Goal: Task Accomplishment & Management: Manage account settings

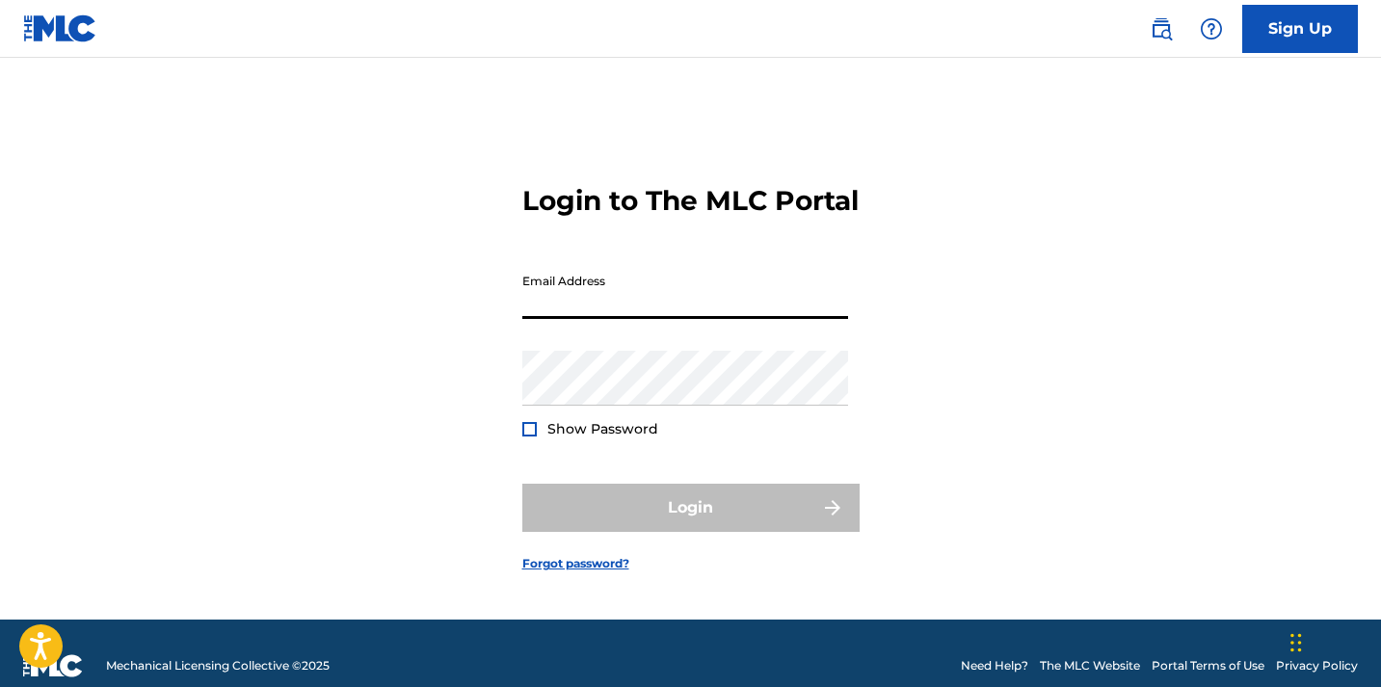
type input "[EMAIL_ADDRESS][DOMAIN_NAME]"
click at [690, 525] on button "Login" at bounding box center [690, 508] width 337 height 48
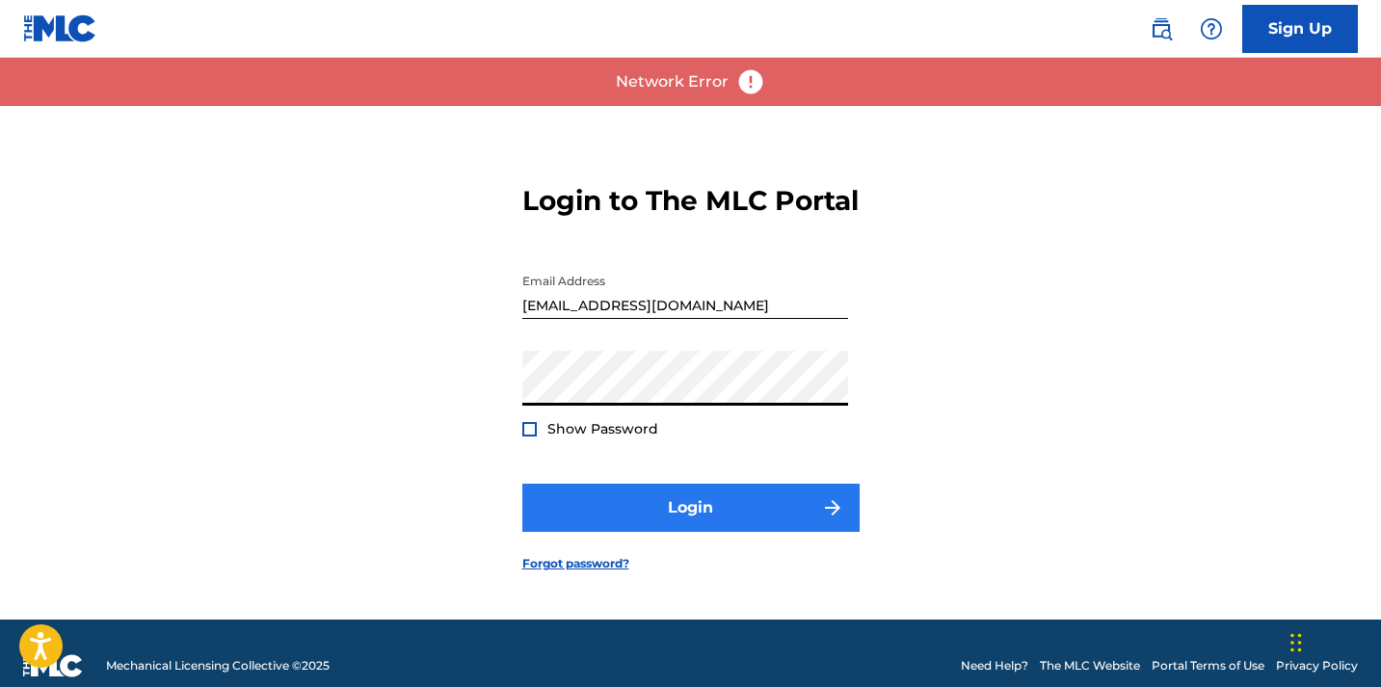
click at [745, 532] on button "Login" at bounding box center [690, 508] width 337 height 48
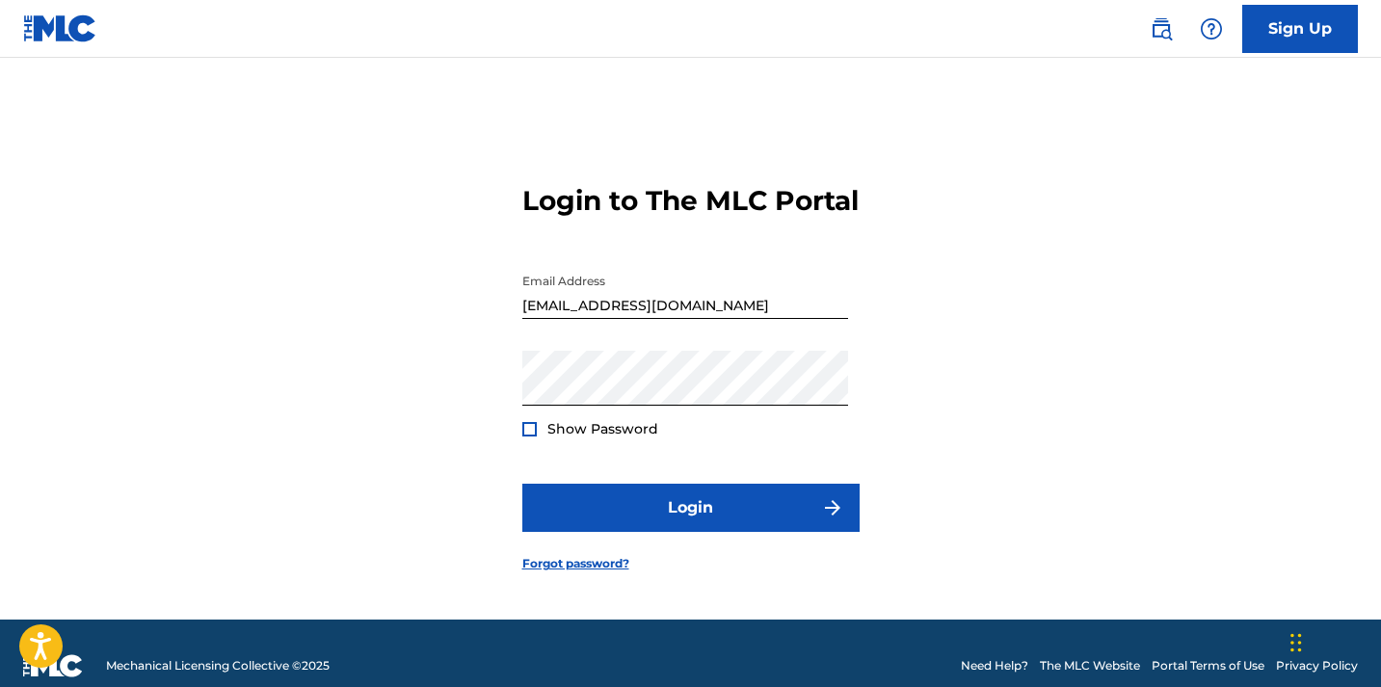
drag, startPoint x: 905, startPoint y: 1, endPoint x: 814, endPoint y: 134, distance: 161.5
click at [815, 134] on form "Login to The MLC Portal Email Address [EMAIL_ADDRESS][DOMAIN_NAME] Password Sho…" at bounding box center [690, 363] width 337 height 514
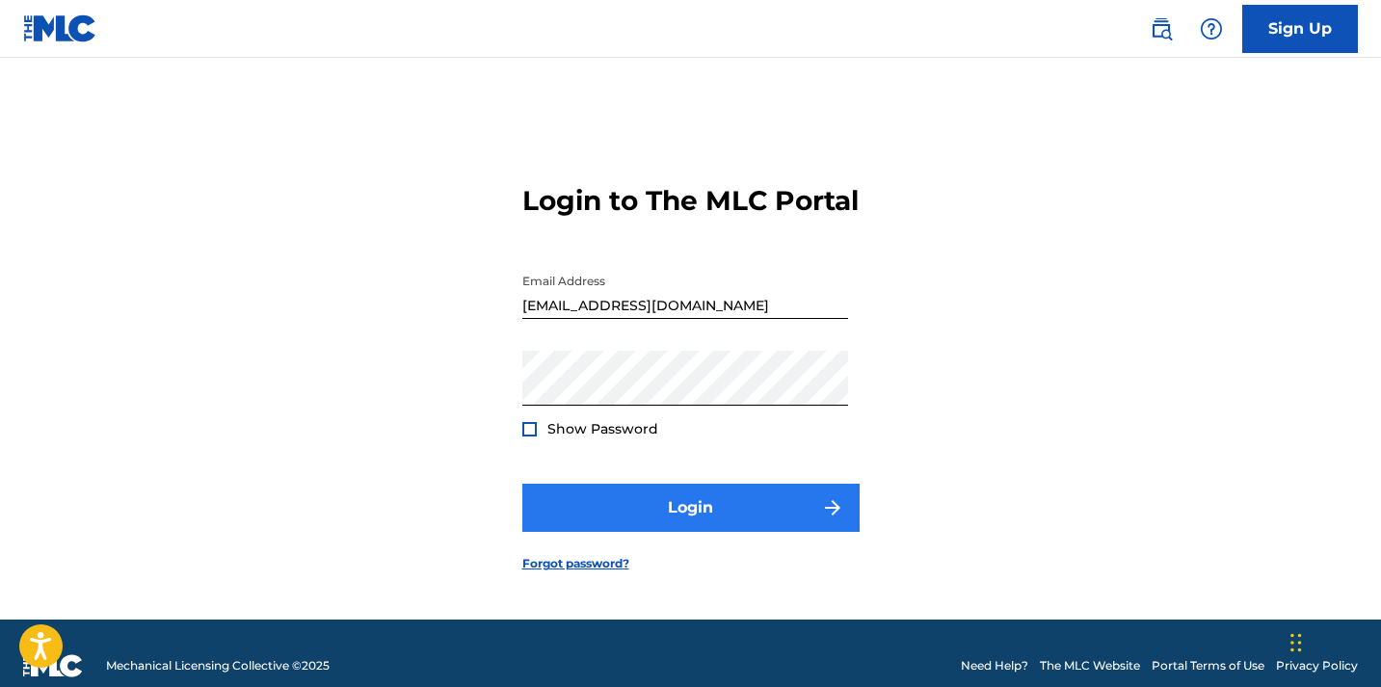
click at [676, 532] on button "Login" at bounding box center [690, 508] width 337 height 48
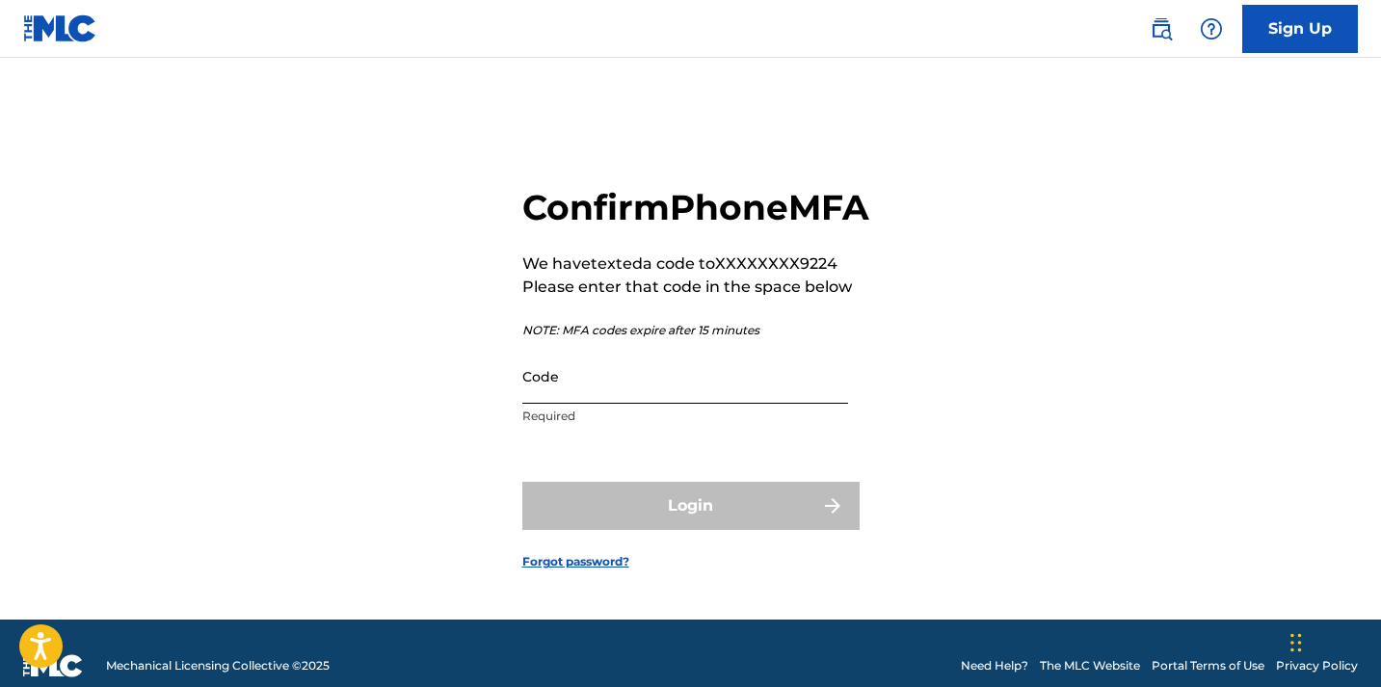
click at [783, 404] on input "Code" at bounding box center [685, 376] width 326 height 55
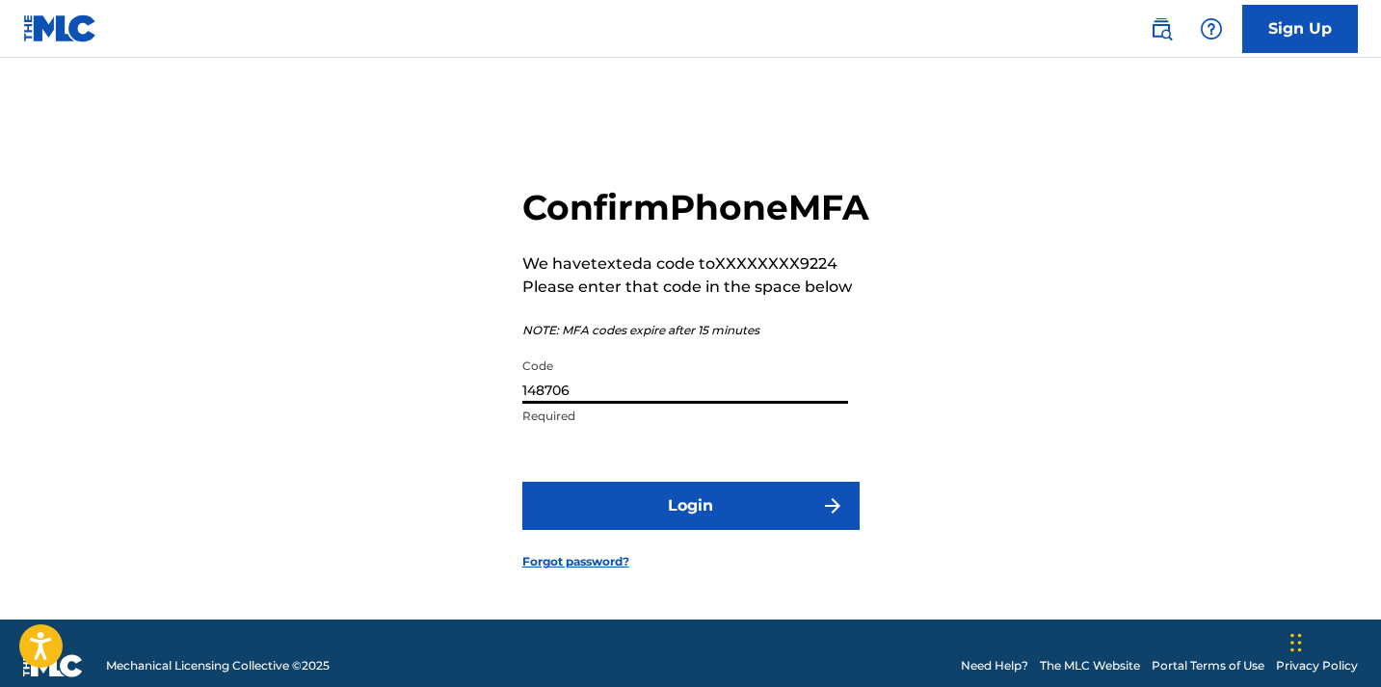
type input "148706"
click at [690, 530] on button "Login" at bounding box center [690, 506] width 337 height 48
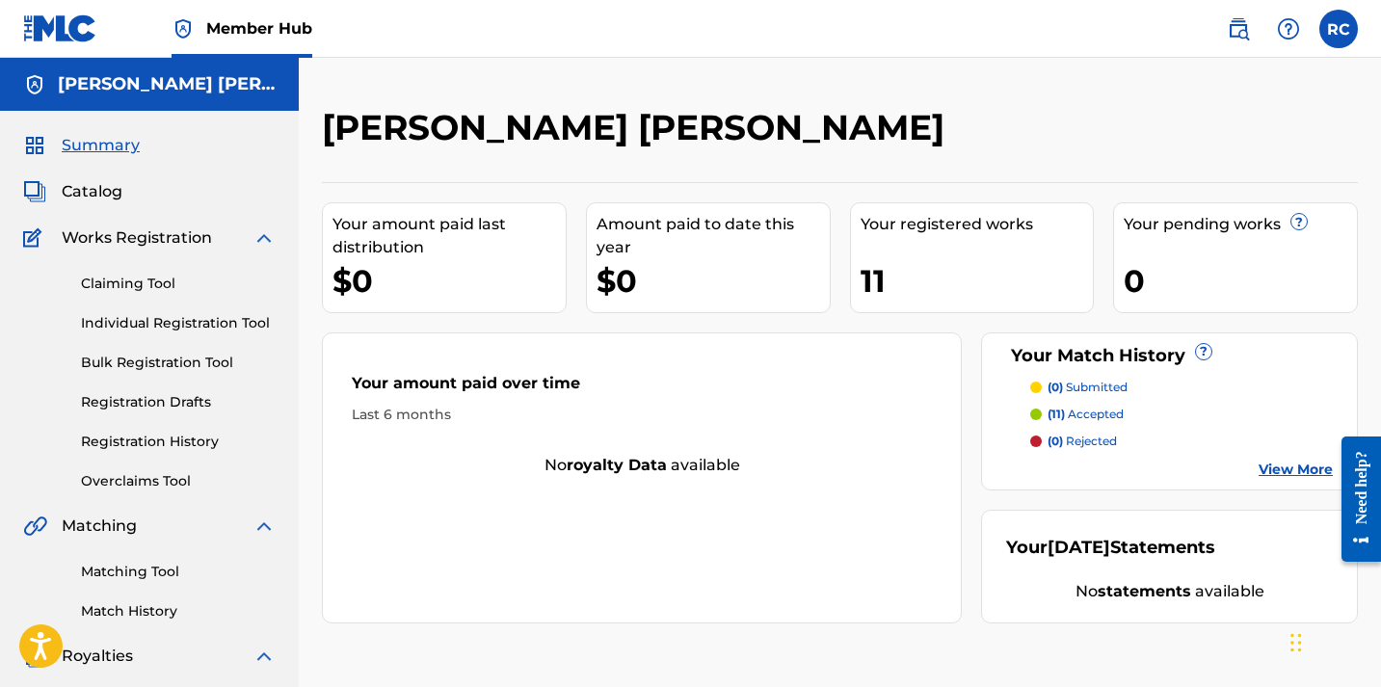
click at [1294, 472] on link "View More" at bounding box center [1296, 470] width 74 height 20
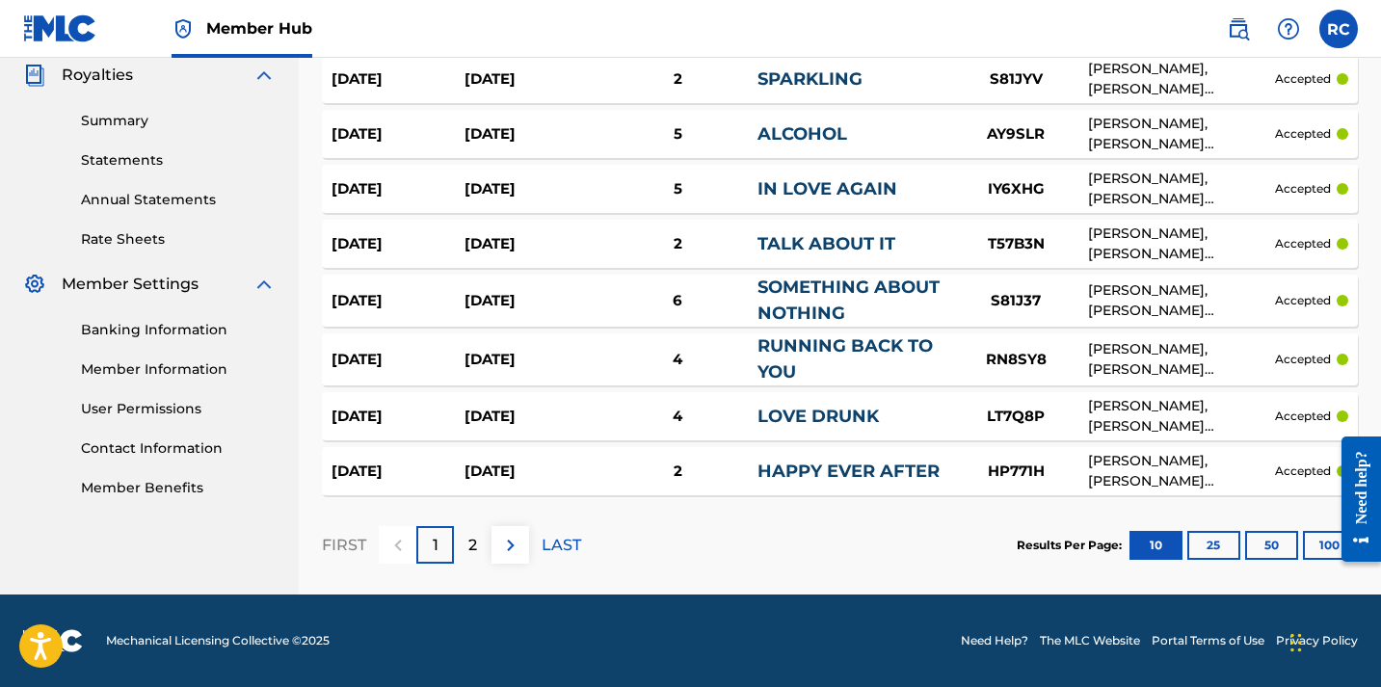
scroll to position [581, 0]
click at [141, 125] on link "Summary" at bounding box center [178, 121] width 195 height 20
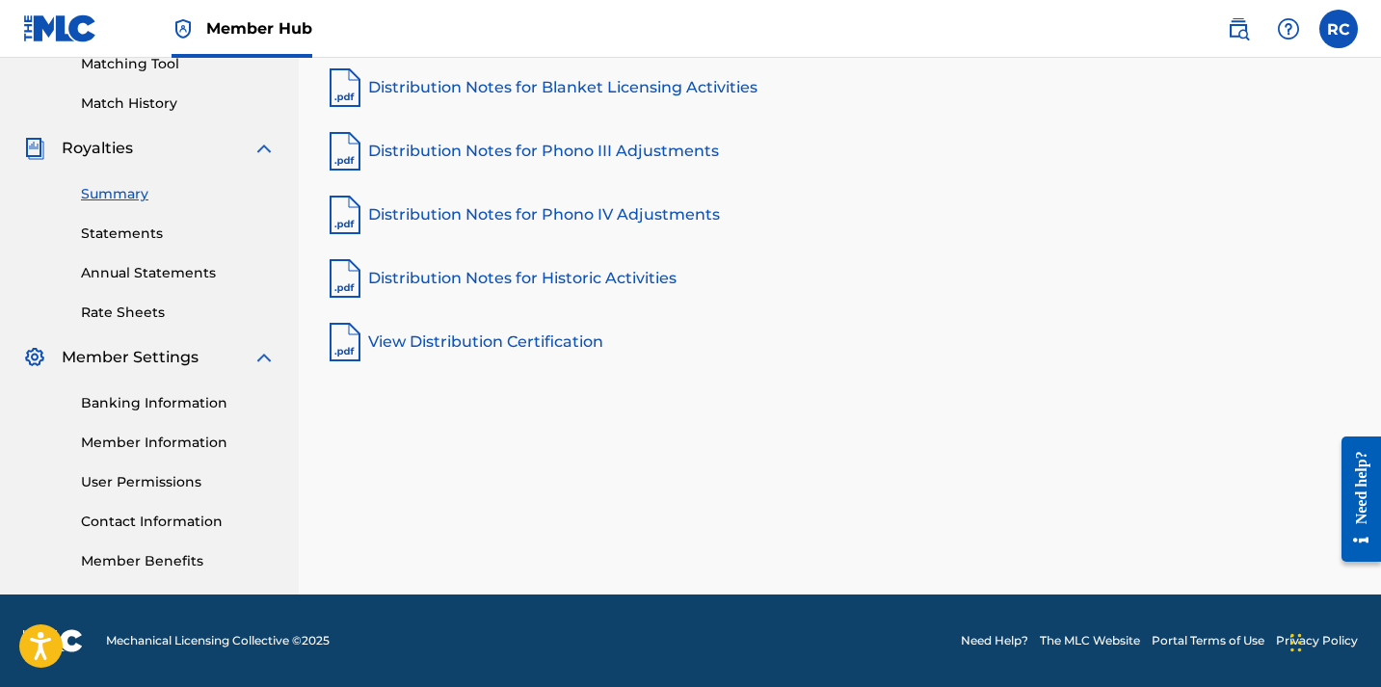
scroll to position [508, 0]
click at [169, 396] on link "Banking Information" at bounding box center [178, 403] width 195 height 20
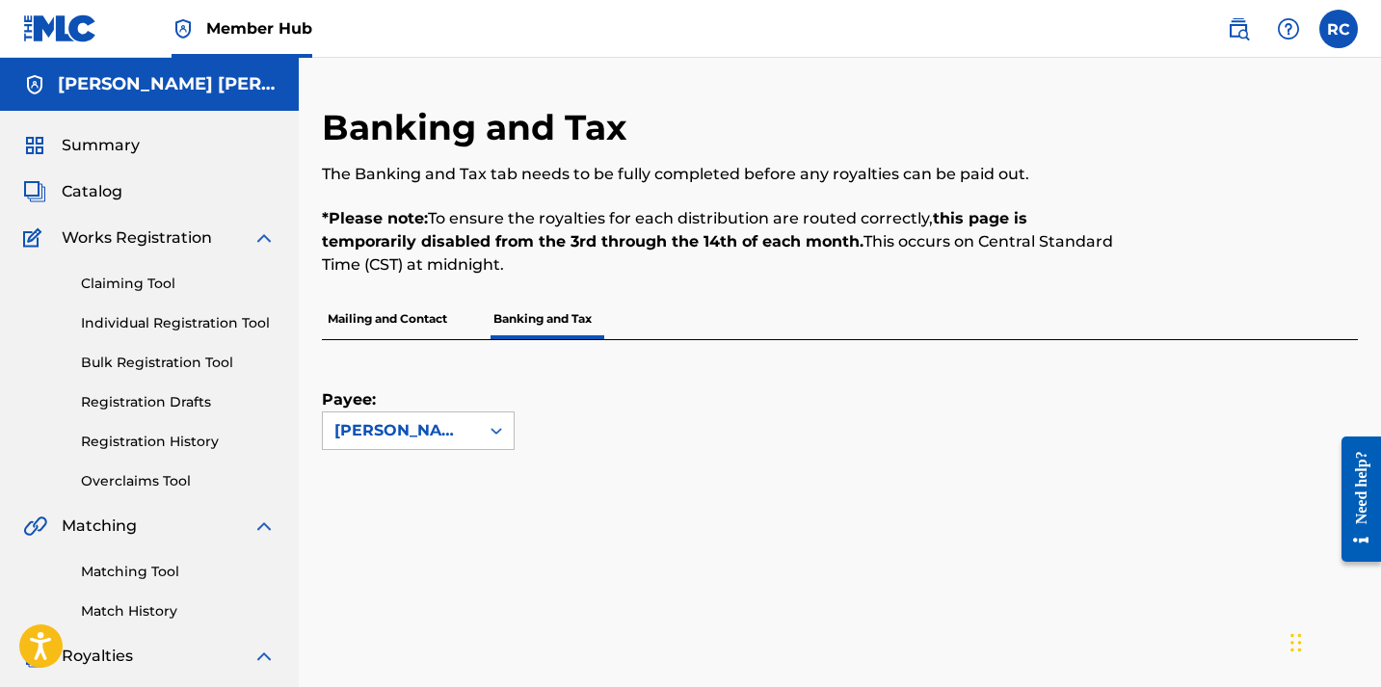
click at [153, 147] on div "Summary" at bounding box center [149, 145] width 253 height 23
